Goal: Task Accomplishment & Management: Manage account settings

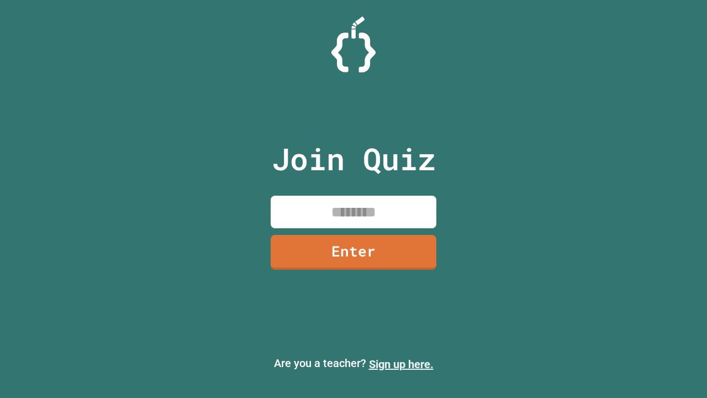
click at [401, 364] on link "Sign up here." at bounding box center [401, 363] width 65 height 13
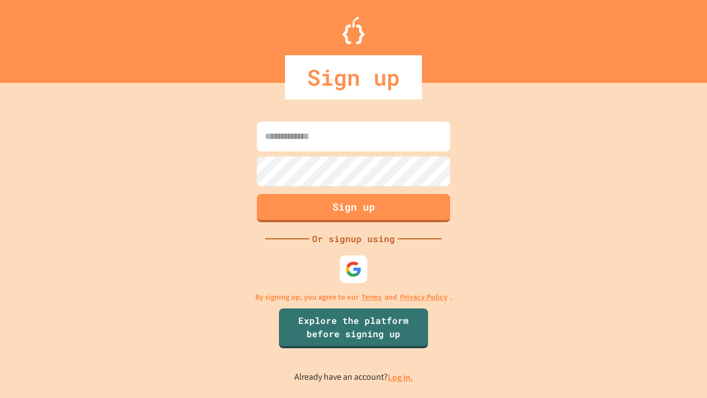
click at [401, 377] on link "Log in." at bounding box center [400, 377] width 25 height 12
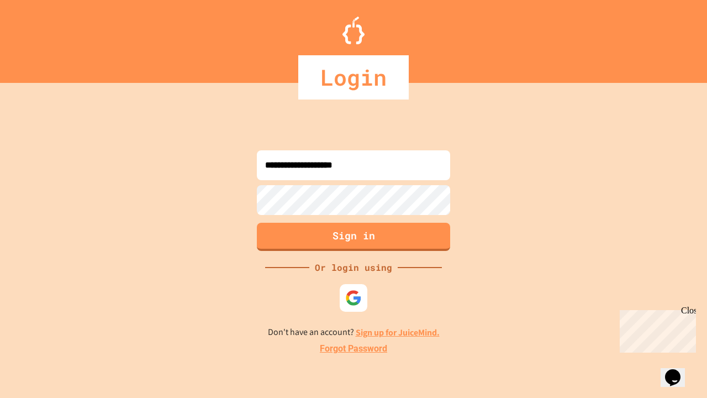
type input "**********"
